Goal: Register for event/course

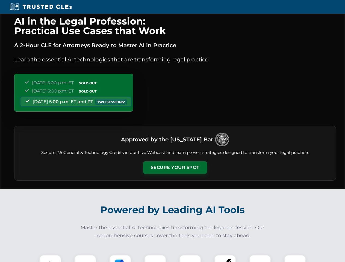
click at [175, 168] on button "Secure Your Spot" at bounding box center [175, 167] width 64 height 13
click at [50, 259] on img at bounding box center [50, 266] width 16 height 16
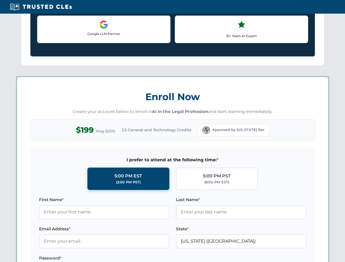
click at [120, 259] on label "Password *" at bounding box center [104, 258] width 130 height 7
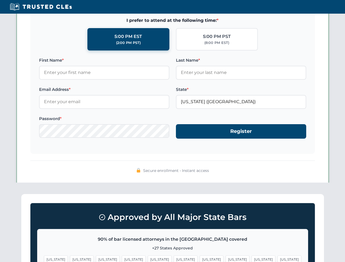
click at [251, 259] on span "[US_STATE]" at bounding box center [263, 260] width 24 height 8
